Goal: Transaction & Acquisition: Purchase product/service

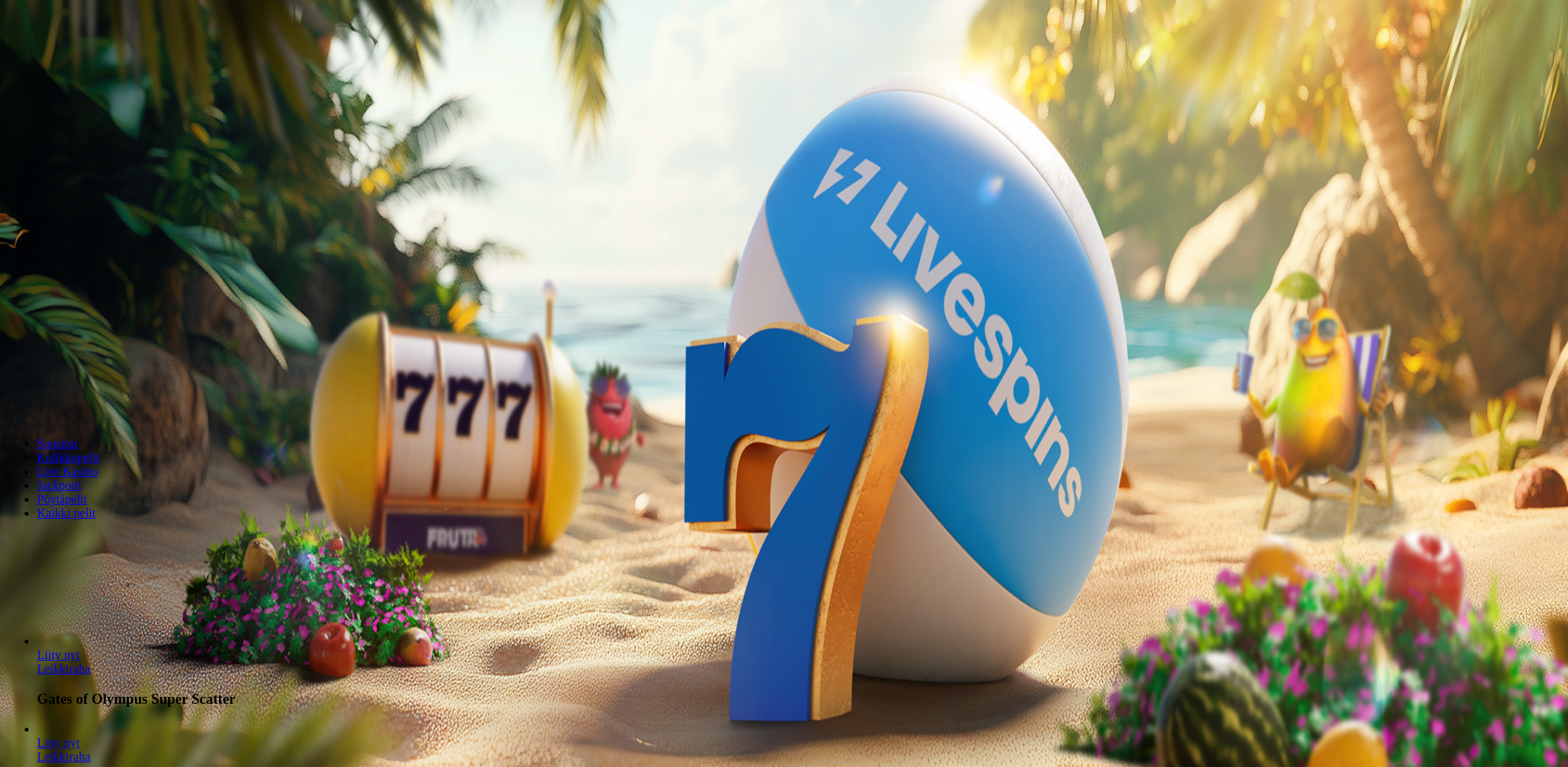
drag, startPoint x: 0, startPoint y: 0, endPoint x: 792, endPoint y: 415, distance: 894.1
click at [87, 411] on button "Talleta ja pelaa" at bounding box center [46, 402] width 81 height 17
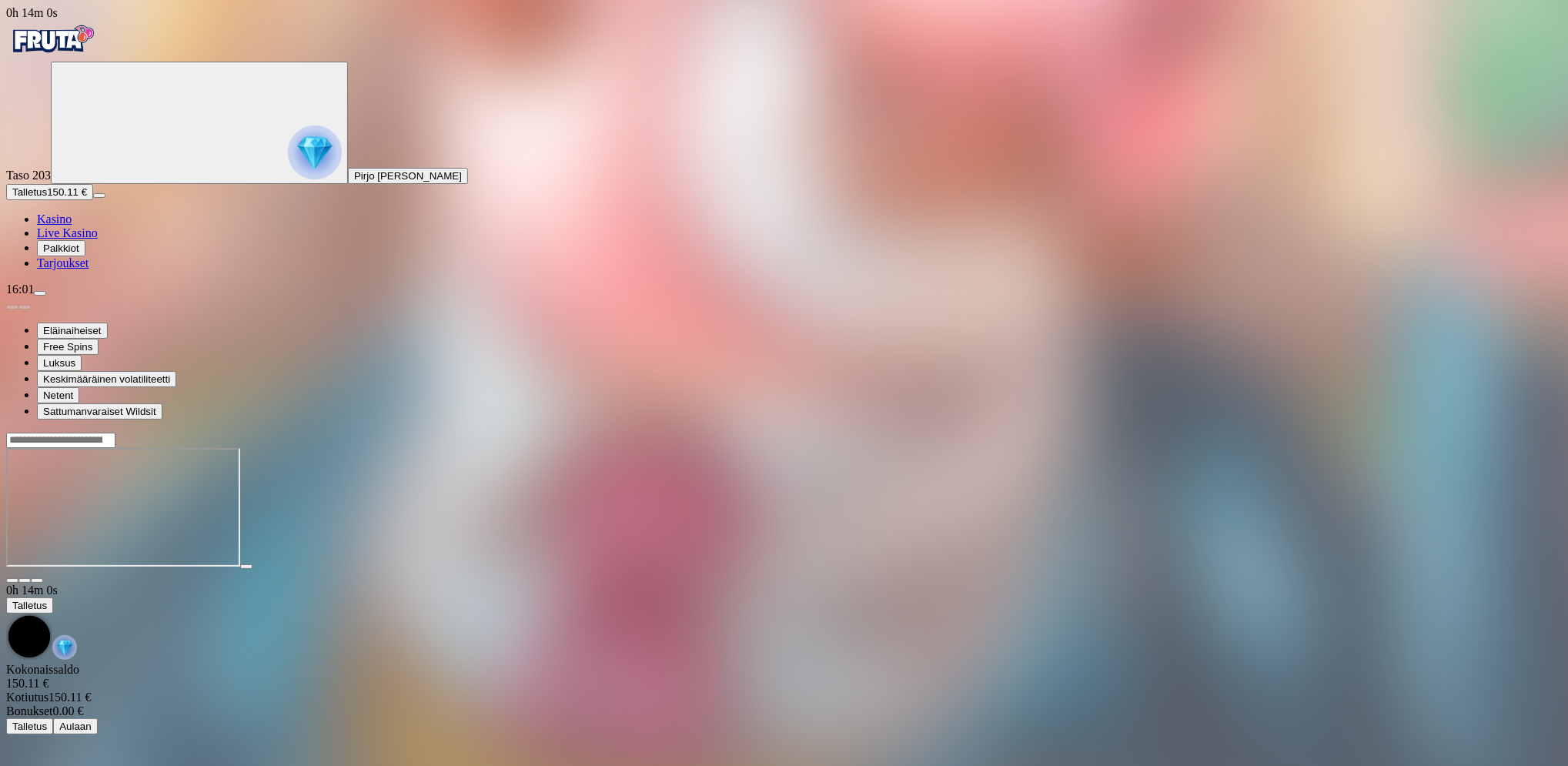
click at [47, 198] on span "Talletus" at bounding box center [30, 192] width 35 height 12
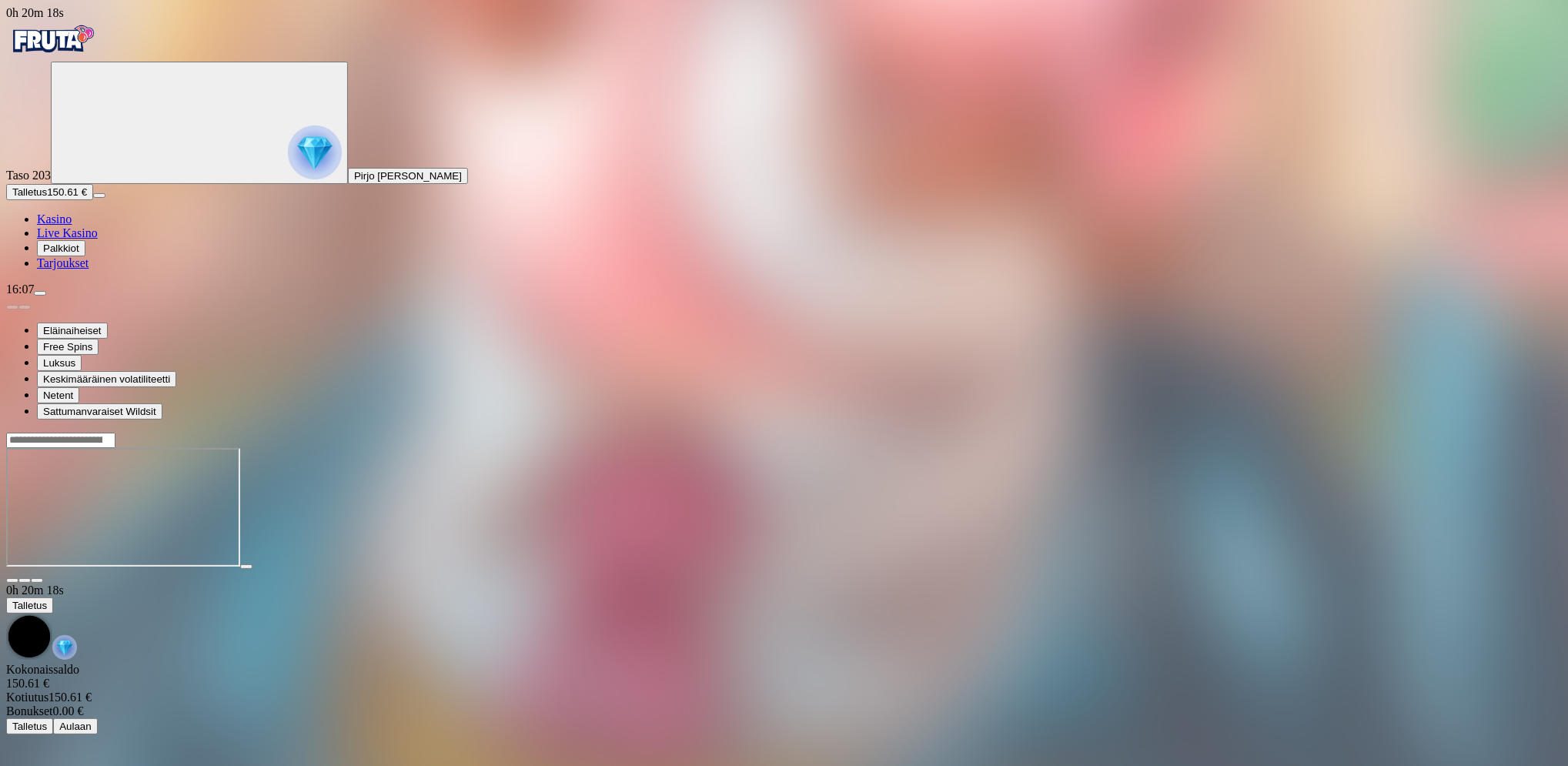
click at [40, 293] on span "menu icon" at bounding box center [40, 293] width 0 height 0
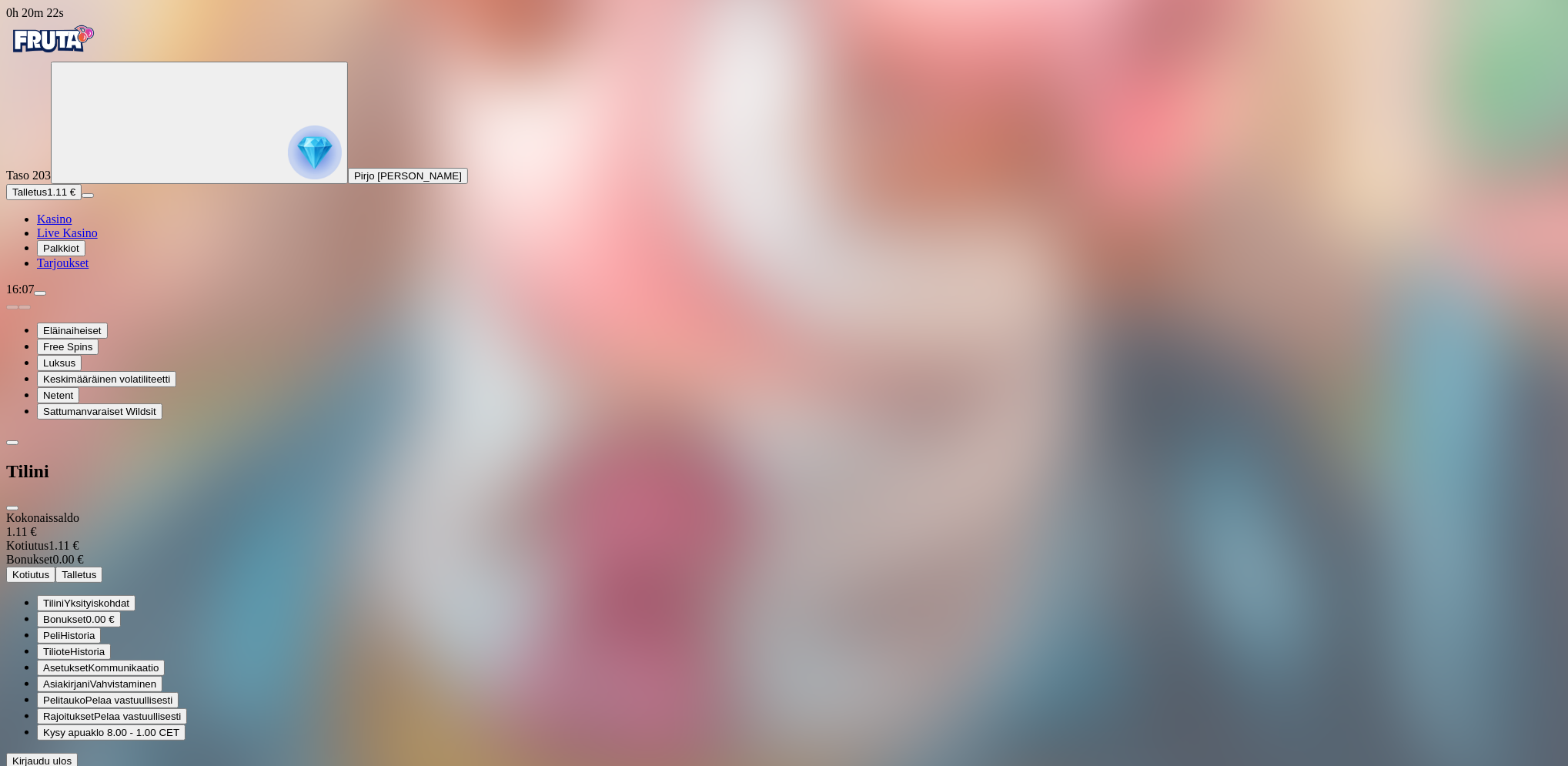
click at [72, 755] on span "Kirjaudu ulos" at bounding box center [42, 760] width 59 height 12
